Goal: Information Seeking & Learning: Learn about a topic

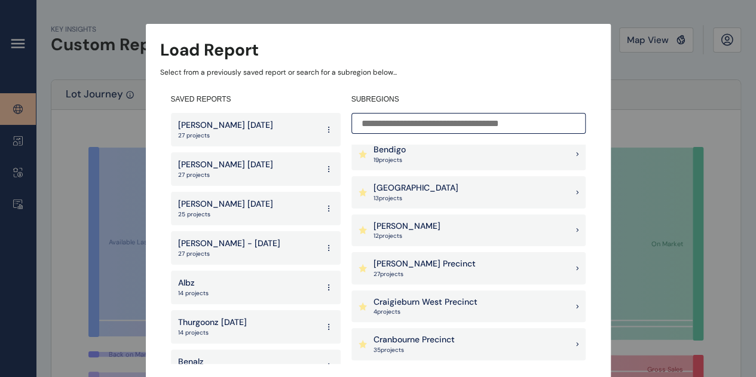
scroll to position [299, 0]
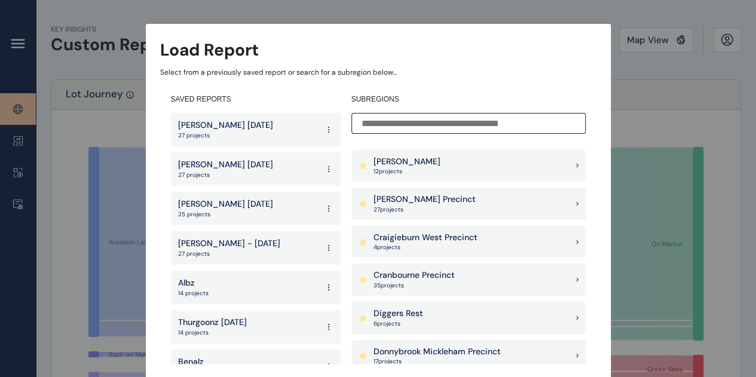
click at [406, 204] on p "[PERSON_NAME] Precinct" at bounding box center [424, 200] width 102 height 12
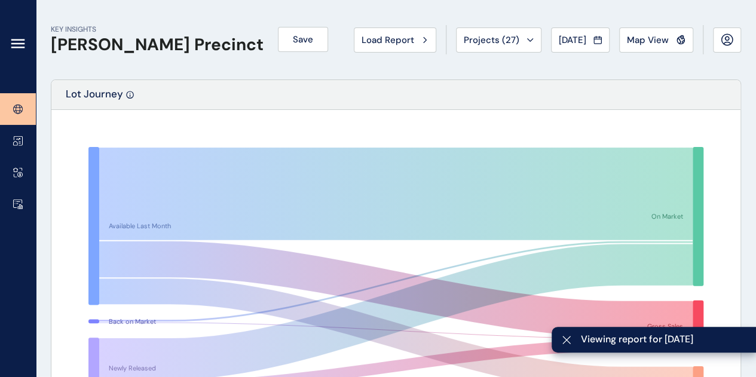
click at [24, 209] on link at bounding box center [18, 204] width 36 height 32
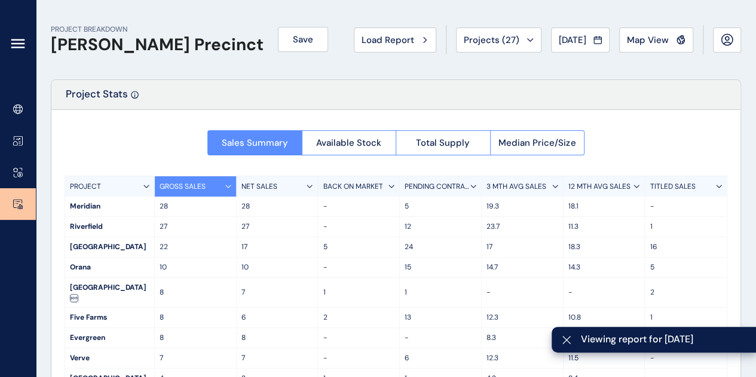
click at [351, 134] on button "Available Stock" at bounding box center [349, 142] width 94 height 25
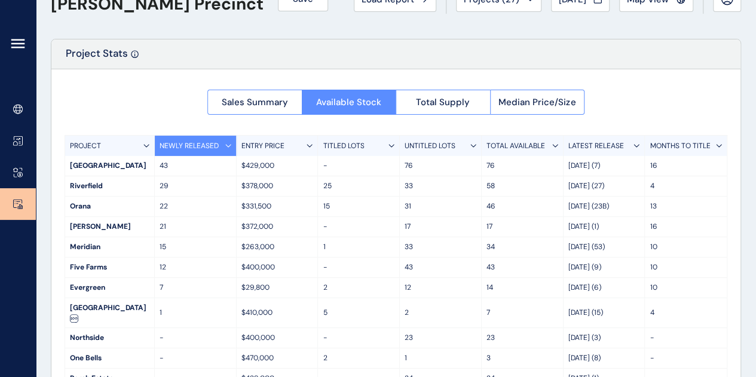
scroll to position [60, 0]
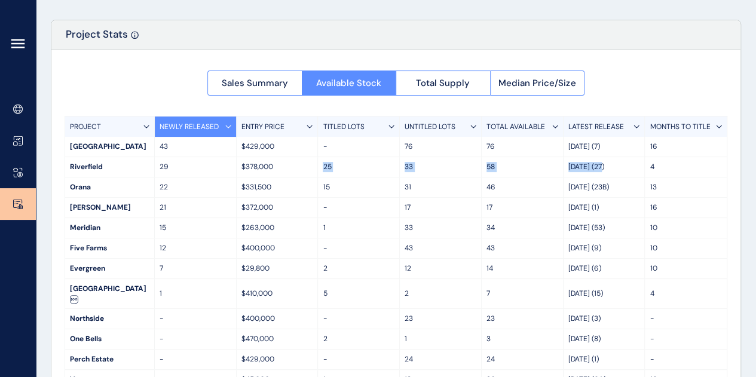
drag, startPoint x: 603, startPoint y: 167, endPoint x: 319, endPoint y: 174, distance: 284.5
click at [319, 174] on div "Riverfield 29 $378,000 25 33 58 [DATE] (27) 4" at bounding box center [395, 167] width 661 height 20
